Goal: Task Accomplishment & Management: Complete application form

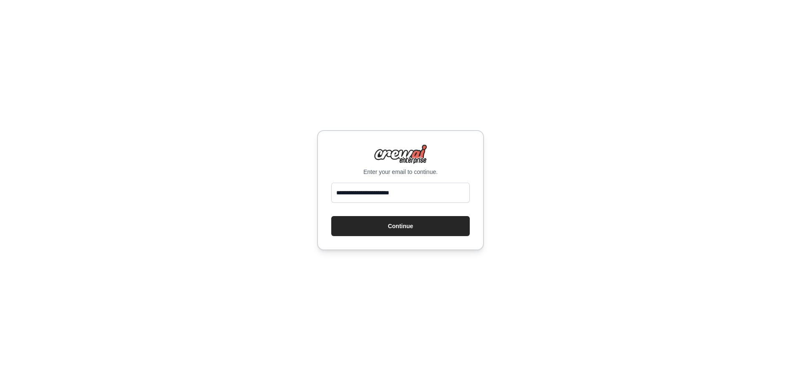
type input "**********"
click at [486, 215] on div "**********" at bounding box center [400, 190] width 801 height 380
click at [438, 232] on button "Continue" at bounding box center [400, 226] width 138 height 20
click at [424, 230] on button "Continue" at bounding box center [400, 226] width 138 height 20
